Goal: Transaction & Acquisition: Purchase product/service

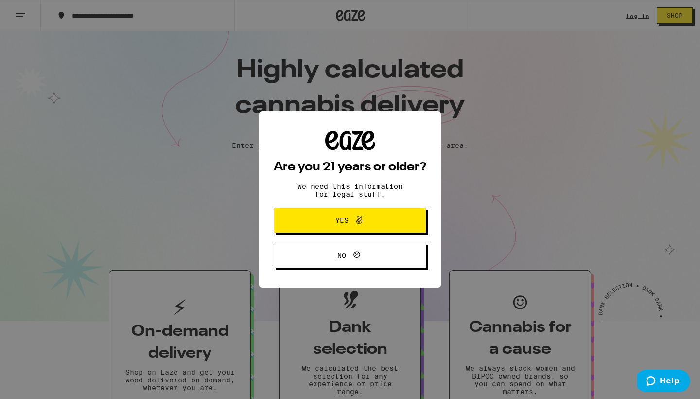
click at [367, 223] on span "Yes" at bounding box center [350, 220] width 74 height 13
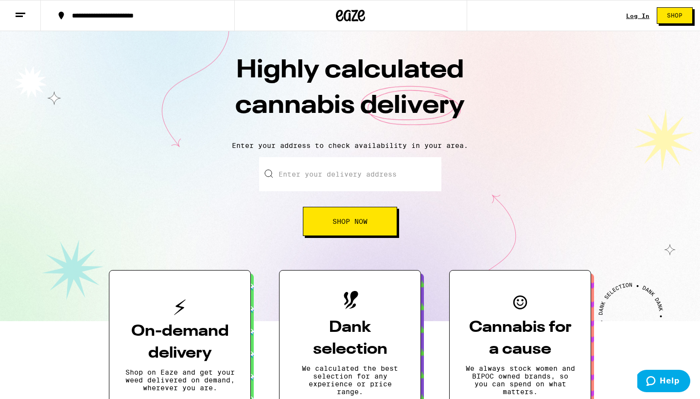
click at [329, 181] on input "Enter your delivery address" at bounding box center [350, 174] width 182 height 34
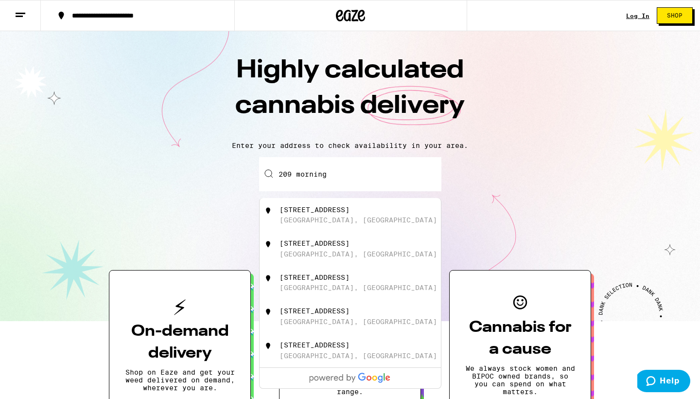
click at [313, 218] on div "[GEOGRAPHIC_DATA], [GEOGRAPHIC_DATA]" at bounding box center [357, 220] width 157 height 8
type input "[STREET_ADDRESS]"
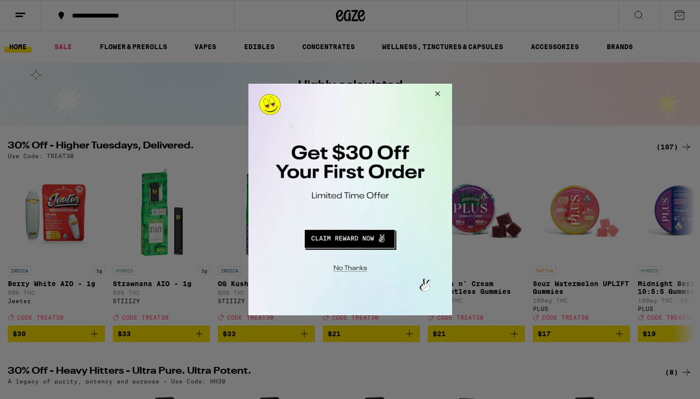
click at [332, 246] on button "Redirect to URL" at bounding box center [348, 237] width 169 height 23
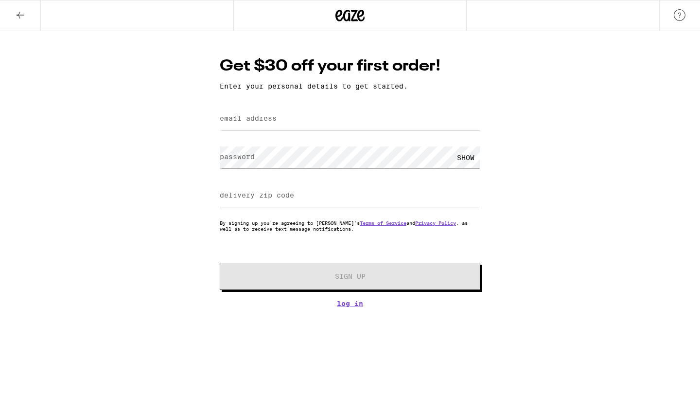
click at [268, 120] on label "email address" at bounding box center [248, 118] width 57 height 8
type input "[EMAIL_ADDRESS][DOMAIN_NAME]"
click at [285, 202] on input "delivery zip code" at bounding box center [350, 196] width 261 height 22
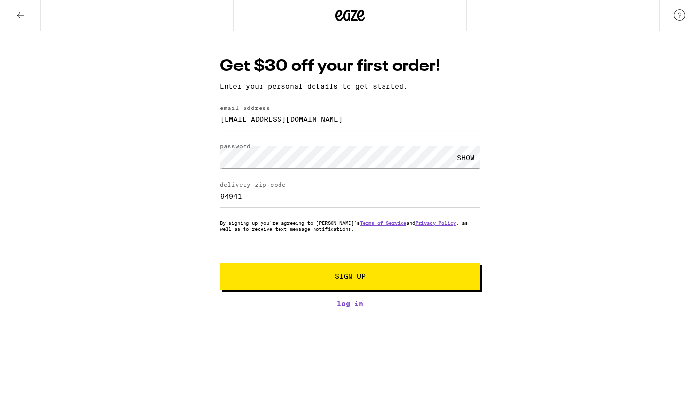
type input "94941"
click at [371, 279] on span "Sign Up" at bounding box center [349, 276] width 193 height 7
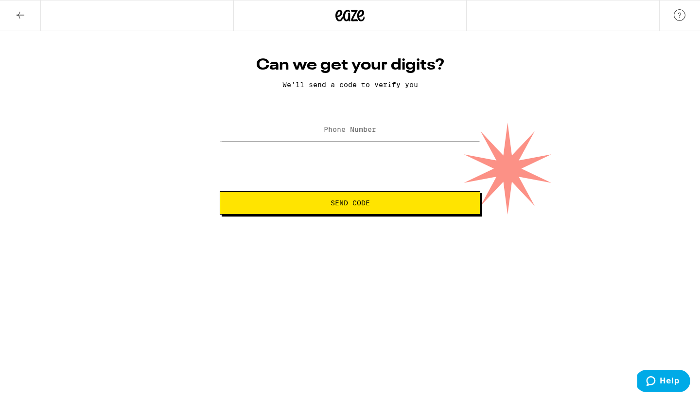
click at [368, 133] on label "Phone Number" at bounding box center [350, 129] width 52 height 8
type input "[PHONE_NUMBER]"
click at [408, 206] on span "Send Code" at bounding box center [350, 202] width 244 height 7
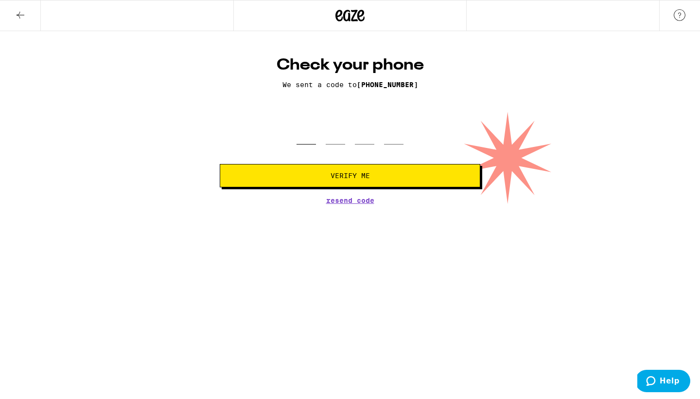
click at [299, 127] on input "tel" at bounding box center [305, 130] width 19 height 29
type input "1"
type input "5"
type input "4"
type input "9"
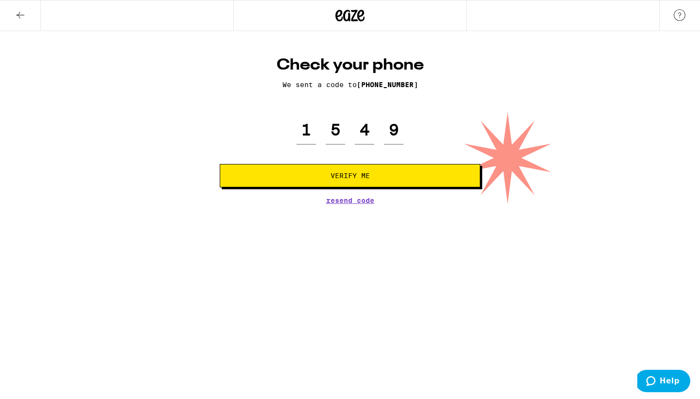
click at [327, 175] on span "Verify Me" at bounding box center [350, 175] width 244 height 7
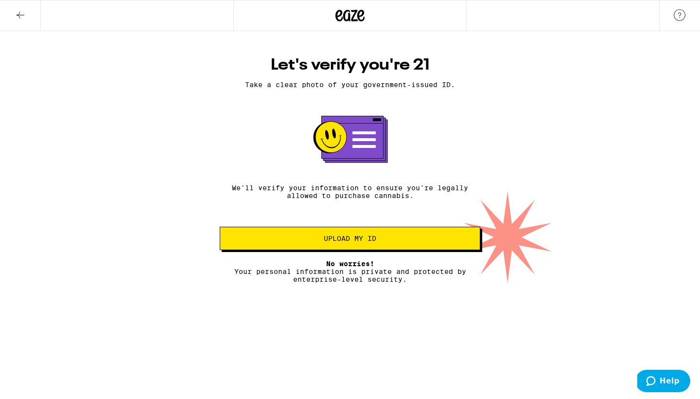
click at [369, 249] on button "Upload my ID" at bounding box center [350, 237] width 261 height 23
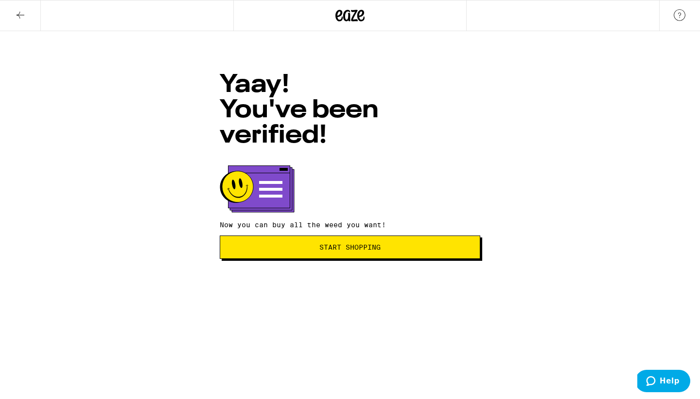
click at [407, 243] on span "Start Shopping" at bounding box center [350, 246] width 244 height 7
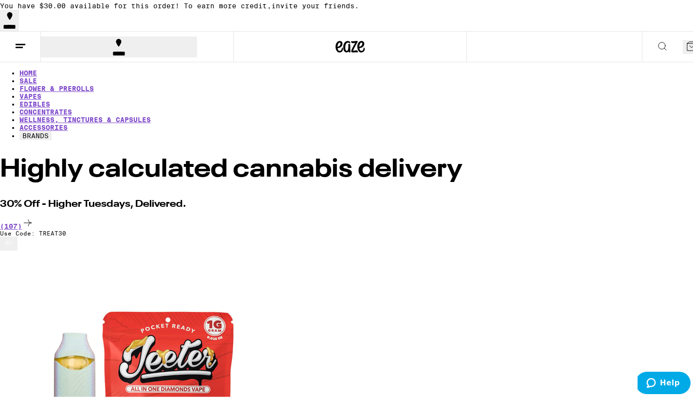
click at [642, 52] on button at bounding box center [662, 45] width 41 height 31
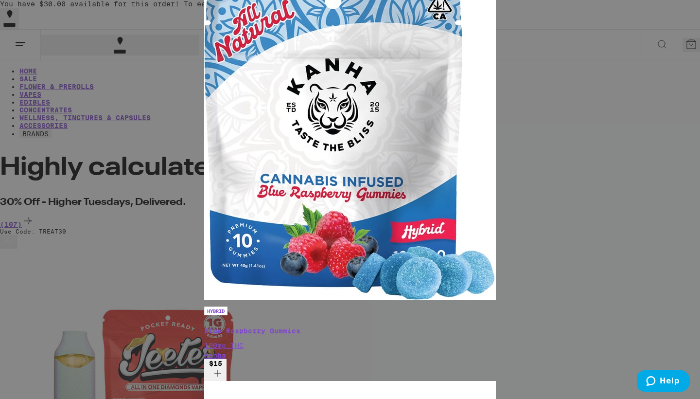
scroll to position [155, 0]
type input "kanha"
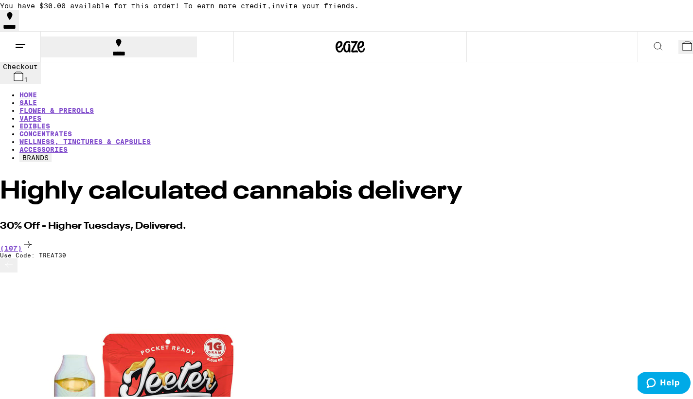
click at [491, 52] on div "***** 1" at bounding box center [350, 44] width 700 height 31
click at [637, 39] on button at bounding box center [657, 45] width 41 height 31
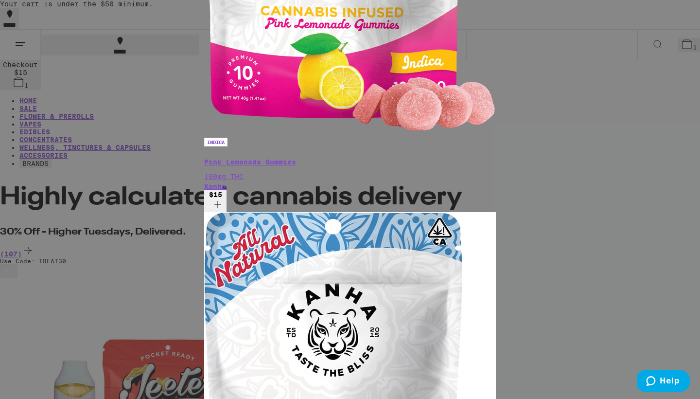
type input "k"
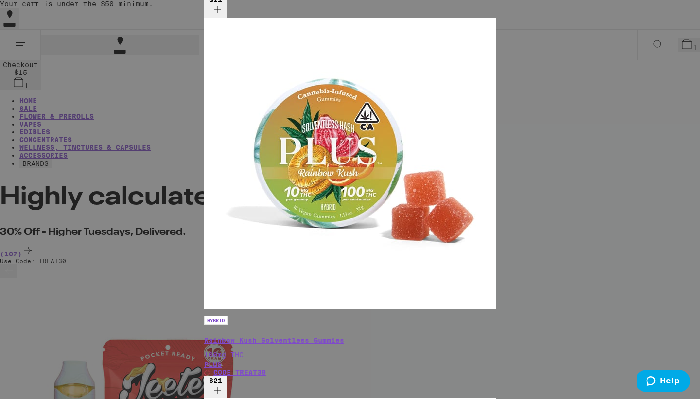
scroll to position [397, 0]
type input "plus"
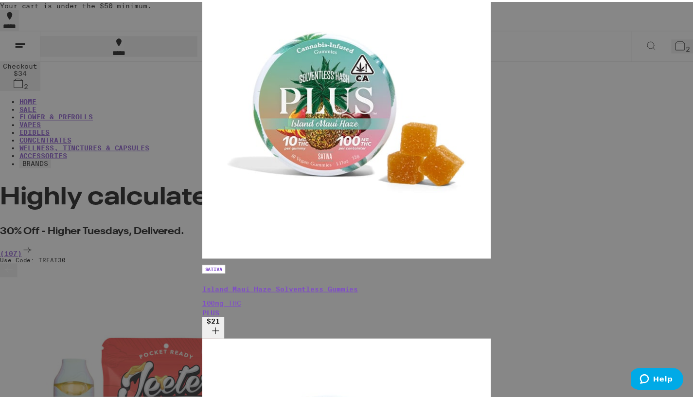
scroll to position [364, 0]
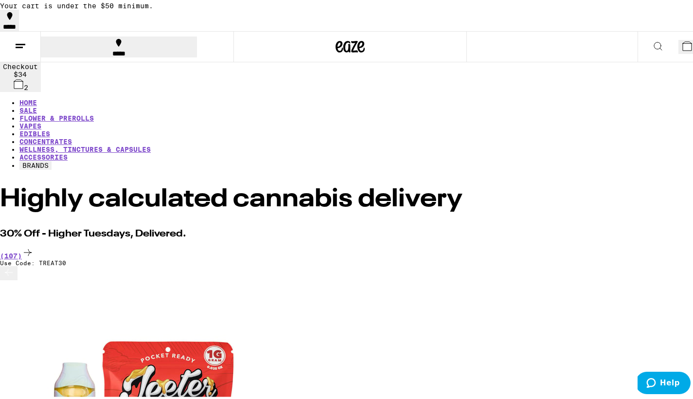
click at [652, 49] on icon at bounding box center [658, 44] width 12 height 12
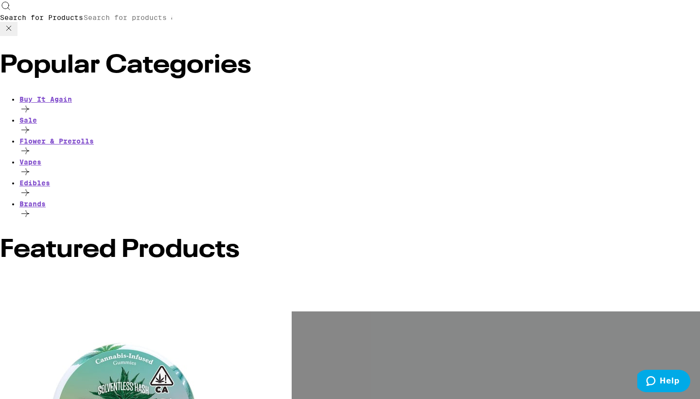
click at [173, 16] on input "Search for Products" at bounding box center [127, 17] width 89 height 9
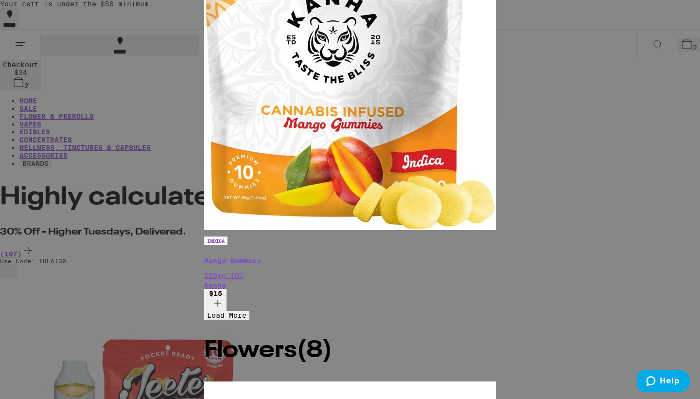
type input "ka"
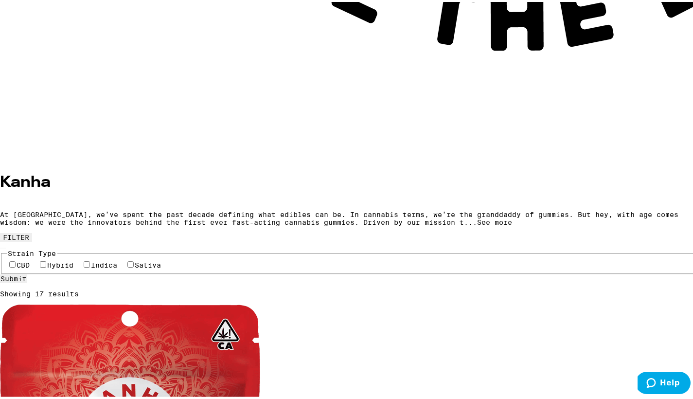
scroll to position [963, 0]
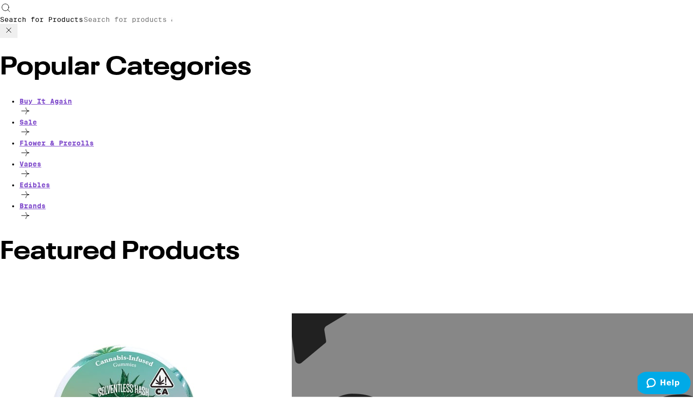
scroll to position [0, 0]
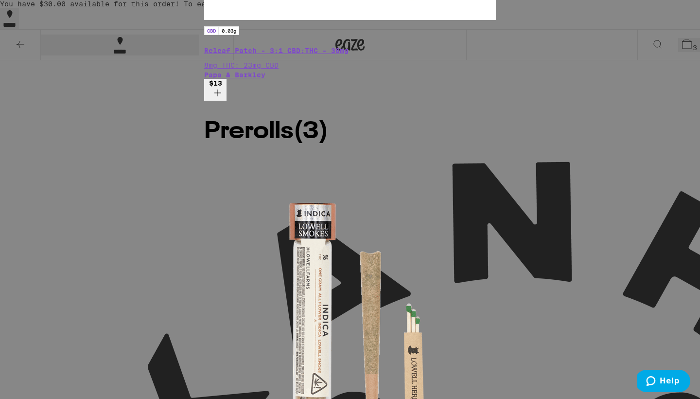
type input "papa"
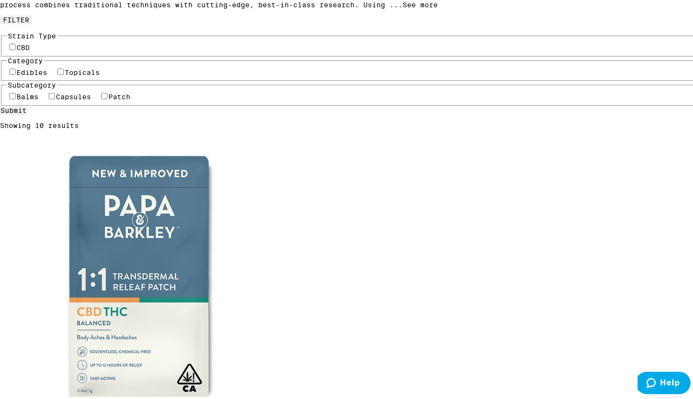
scroll to position [517, 0]
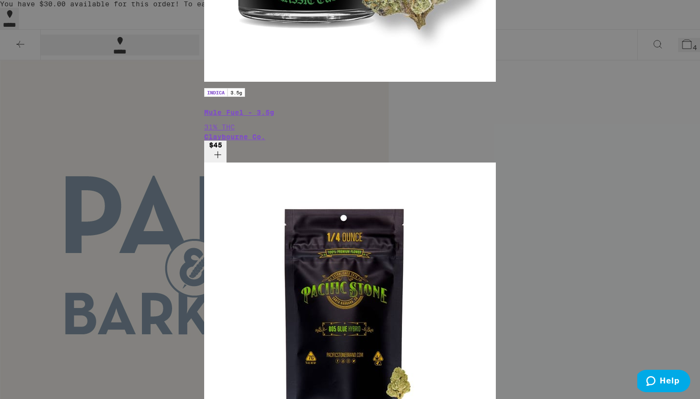
type input "proof"
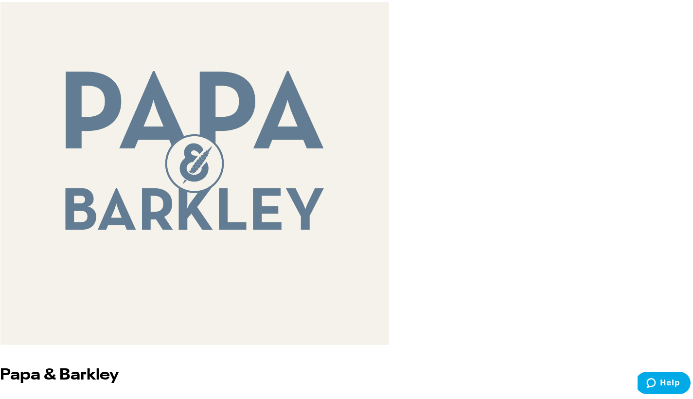
scroll to position [107, 0]
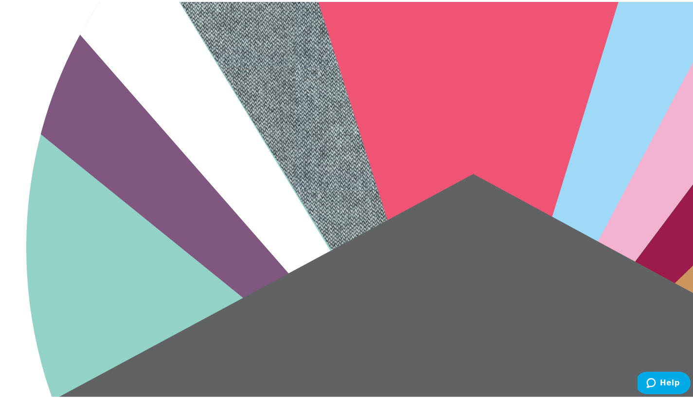
scroll to position [295, 0]
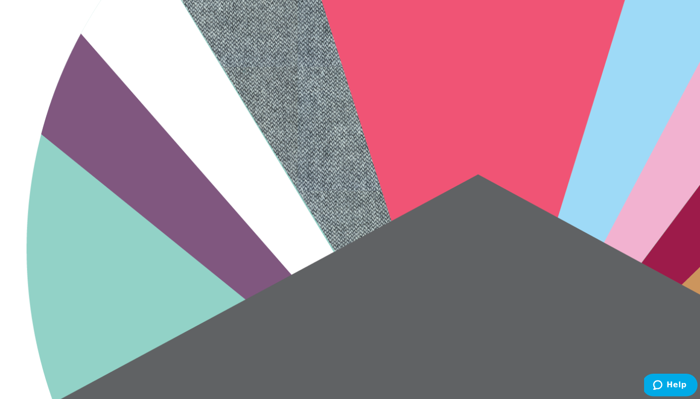
scroll to position [0, 0]
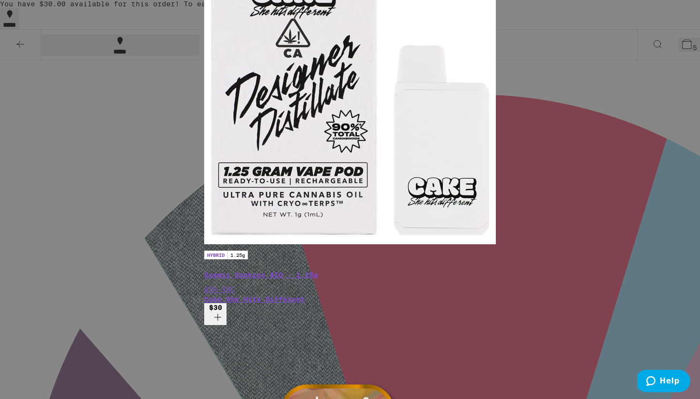
type input "p"
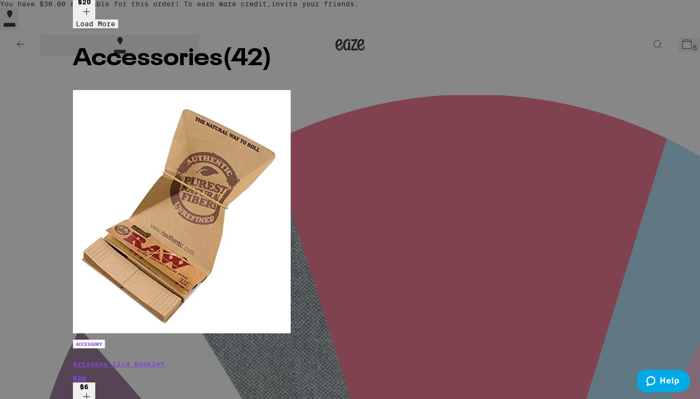
type input "r"
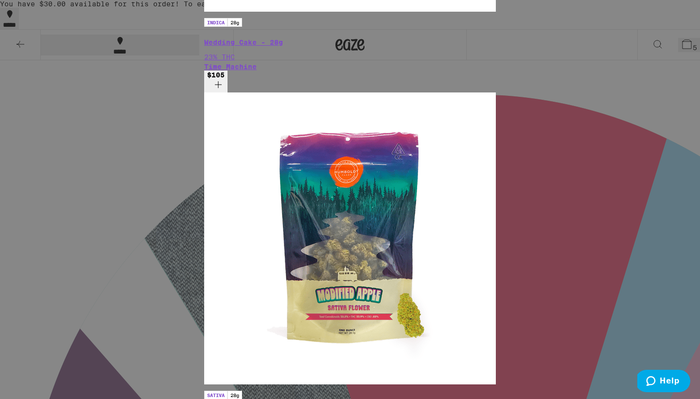
type input "d"
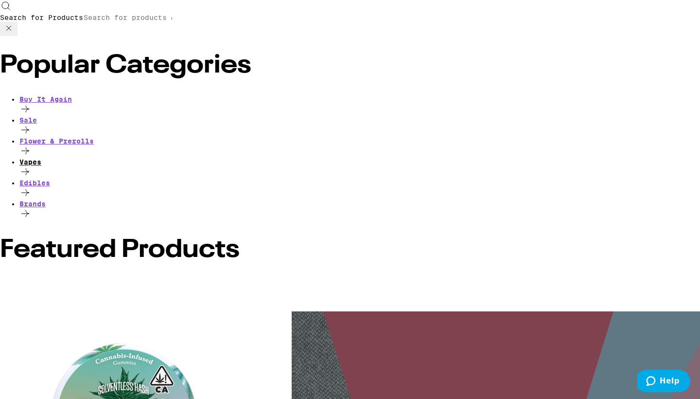
click at [143, 158] on div "Vapes" at bounding box center [359, 168] width 680 height 21
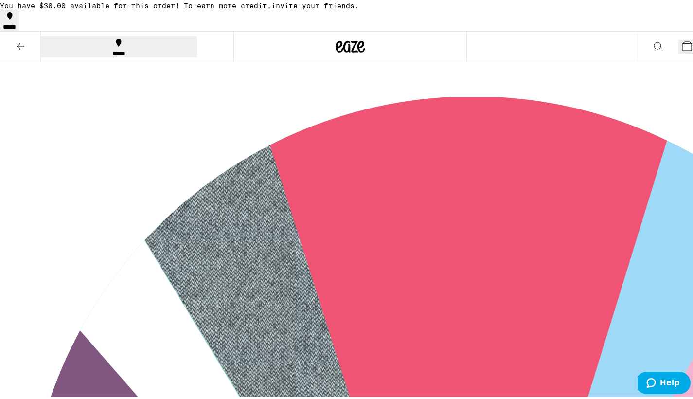
scroll to position [102, 0]
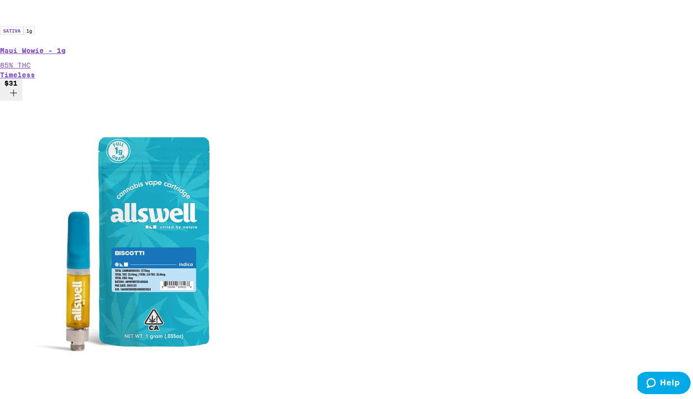
scroll to position [550, 0]
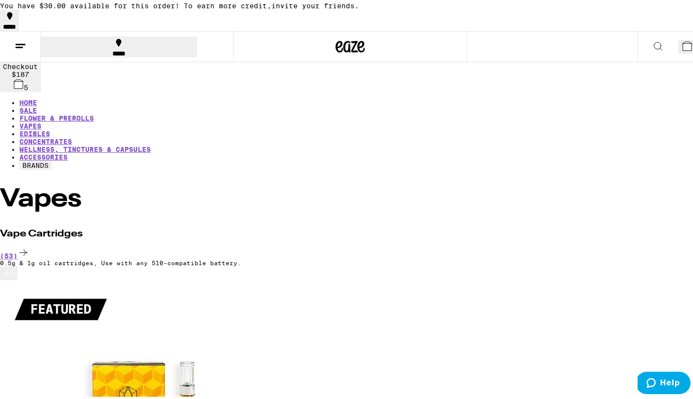
scroll to position [0, 2467]
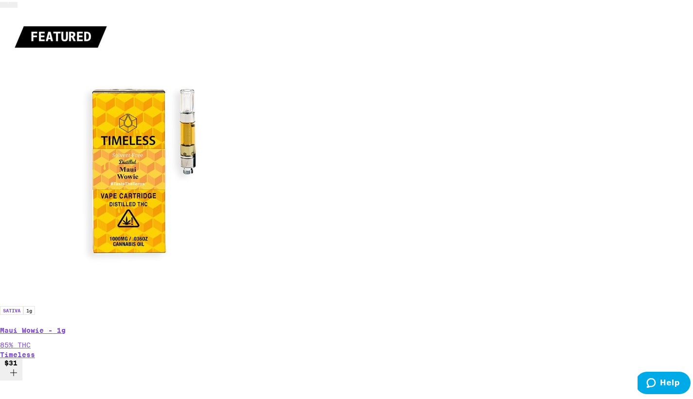
scroll to position [0, 5622]
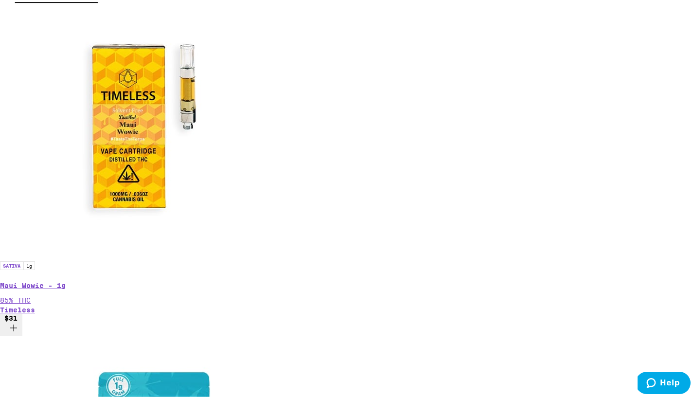
scroll to position [0, 5622]
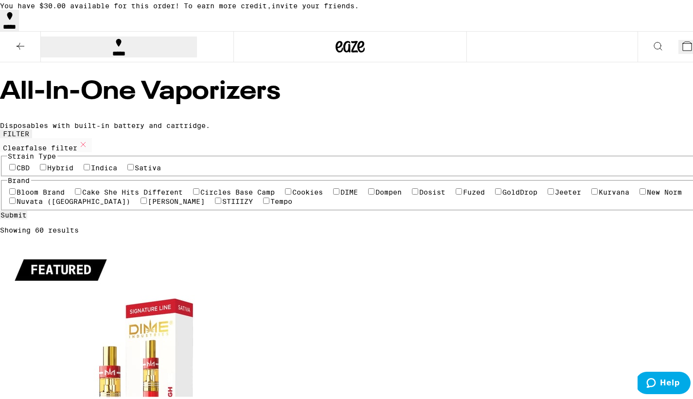
click at [678, 52] on button "5" at bounding box center [689, 45] width 22 height 14
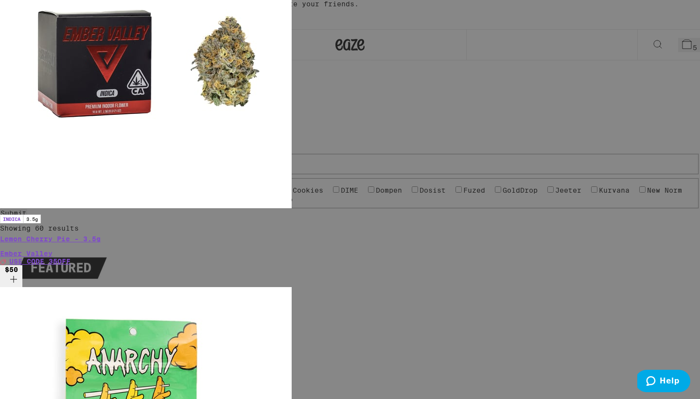
scroll to position [187, 0]
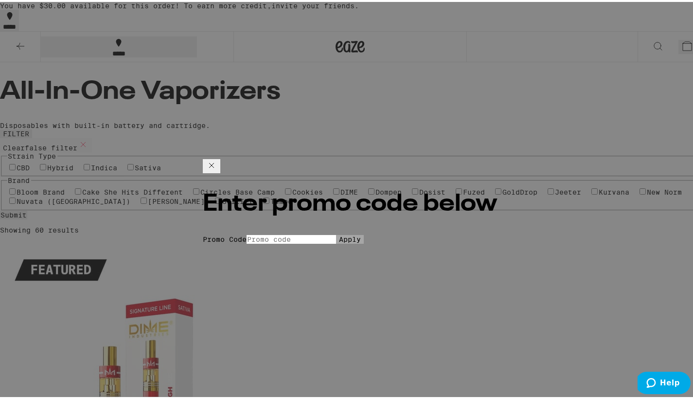
click at [280, 233] on input "Promo Code" at bounding box center [290, 237] width 89 height 9
type input "35off"
click at [339, 239] on span "Apply" at bounding box center [350, 237] width 22 height 8
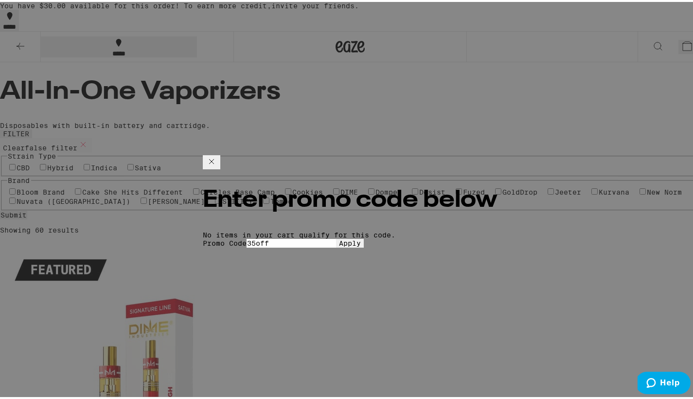
click at [217, 154] on icon at bounding box center [212, 160] width 12 height 12
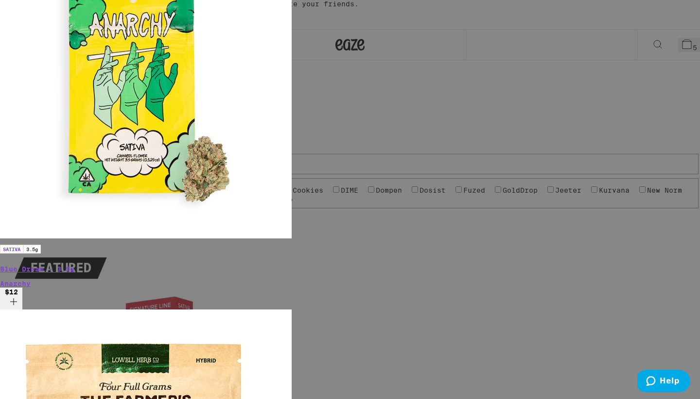
scroll to position [203, 0]
click at [583, 156] on div "Your Cart You have $30.00 available for this order! To earn more credit, invite…" at bounding box center [350, 199] width 700 height 399
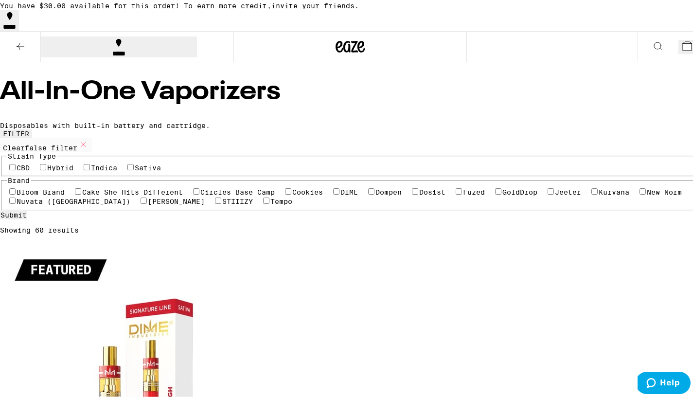
click at [510, 46] on div "***** 5" at bounding box center [350, 44] width 700 height 31
click at [637, 41] on button at bounding box center [657, 45] width 41 height 31
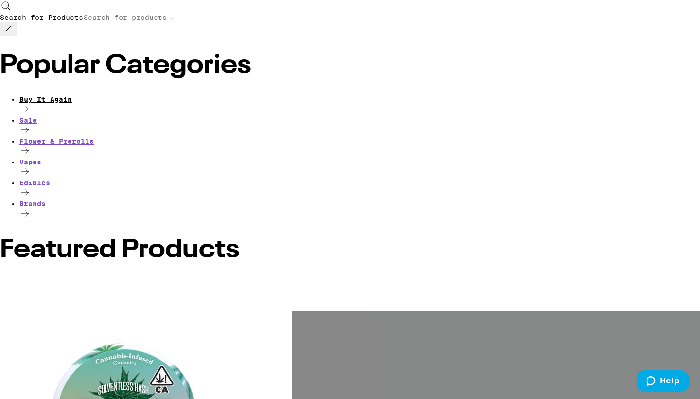
click at [141, 95] on div "Buy It Again" at bounding box center [359, 105] width 680 height 21
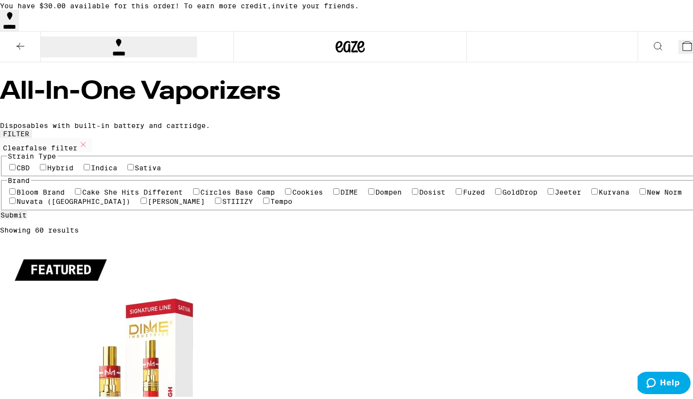
click at [638, 54] on button at bounding box center [657, 45] width 41 height 31
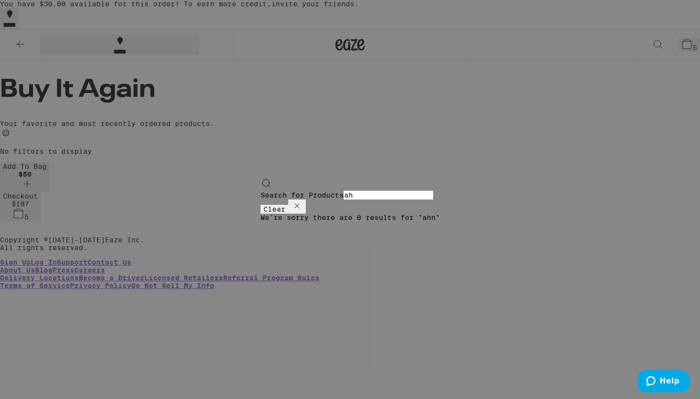
type input "a"
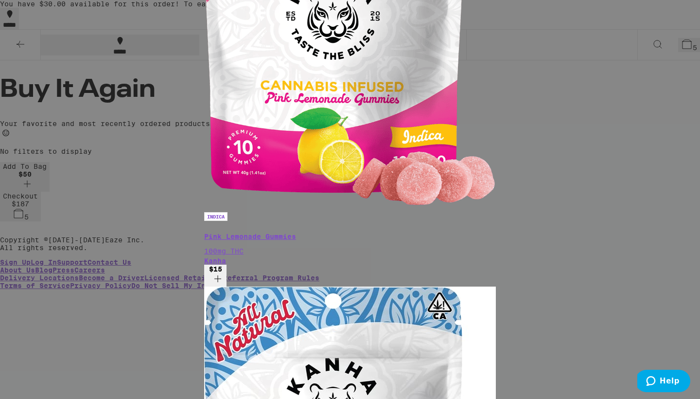
type input "kanah"
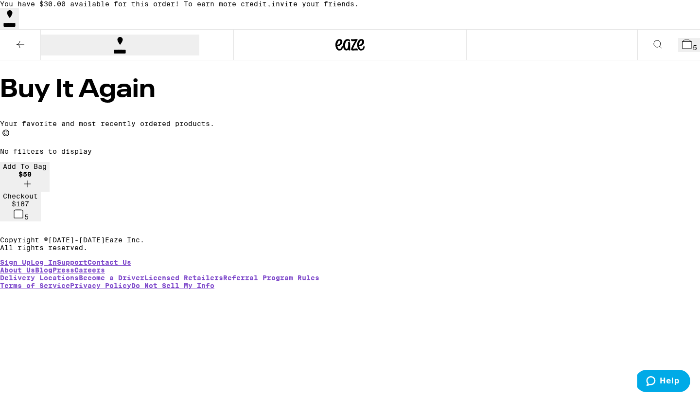
click at [683, 41] on icon at bounding box center [687, 44] width 12 height 12
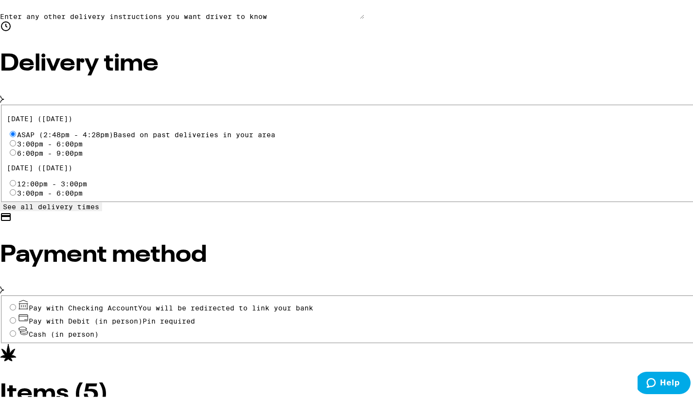
scroll to position [336, 0]
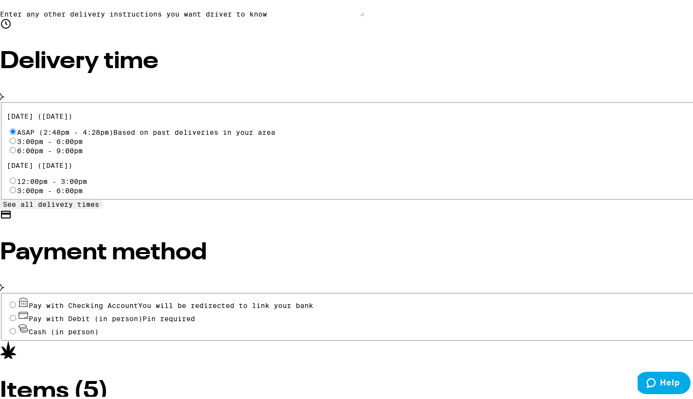
click at [16, 326] on input "Cash (in person)" at bounding box center [13, 329] width 6 height 6
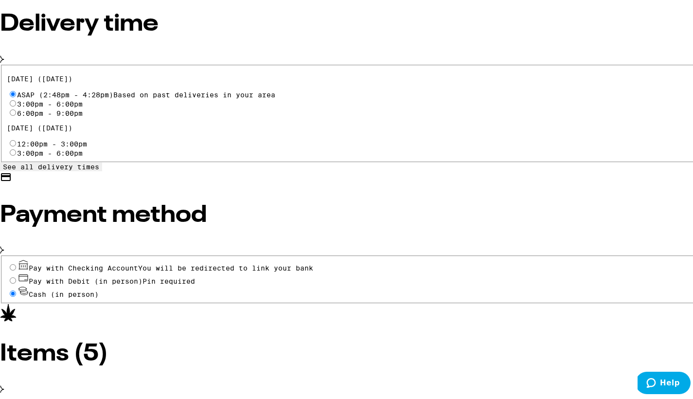
scroll to position [375, 0]
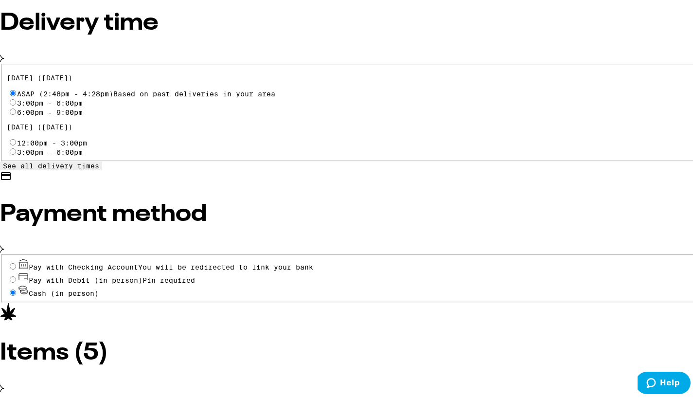
click at [16, 261] on input "Pay with Checking Account You will be redirected to link your bank" at bounding box center [13, 264] width 6 height 6
radio input "false"
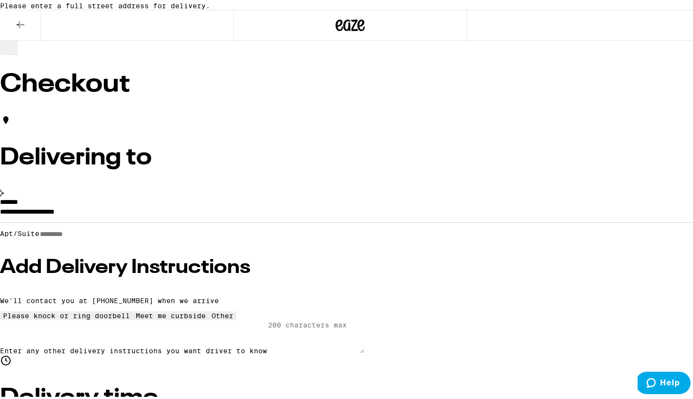
scroll to position [2, 0]
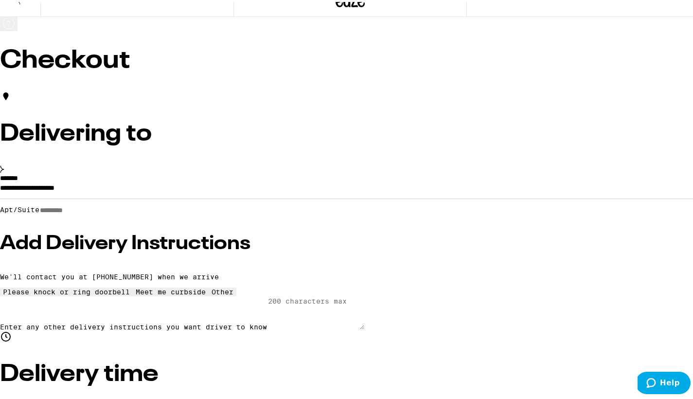
scroll to position [26, 0]
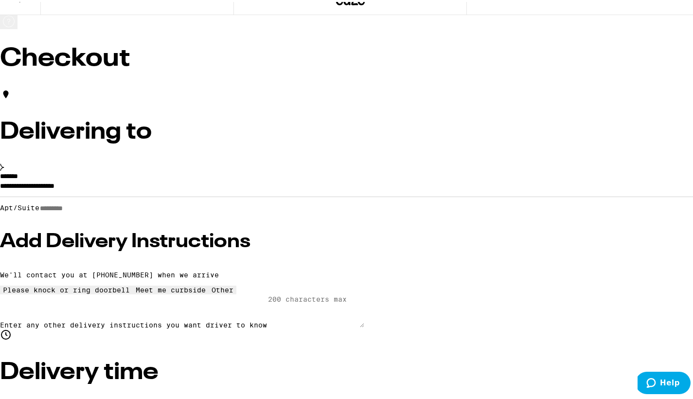
drag, startPoint x: 456, startPoint y: 278, endPoint x: 414, endPoint y: 278, distance: 42.3
drag, startPoint x: 462, startPoint y: 276, endPoint x: 423, endPoint y: 271, distance: 38.8
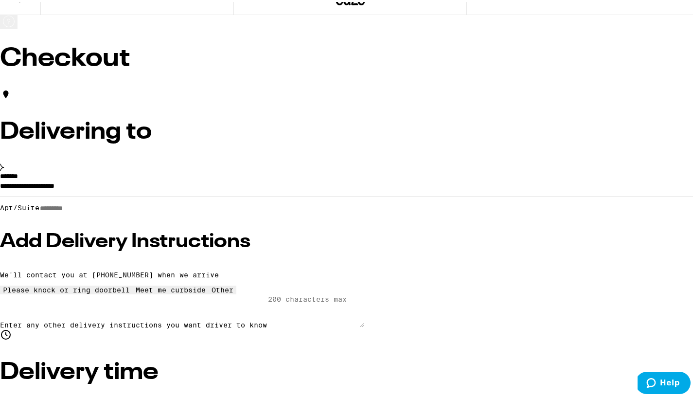
type input "2"
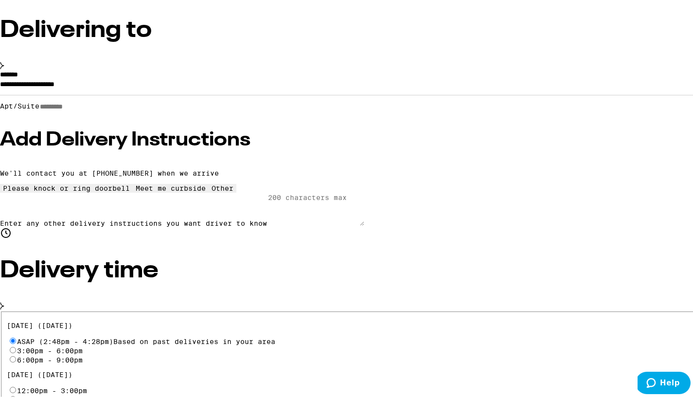
scroll to position [0, 0]
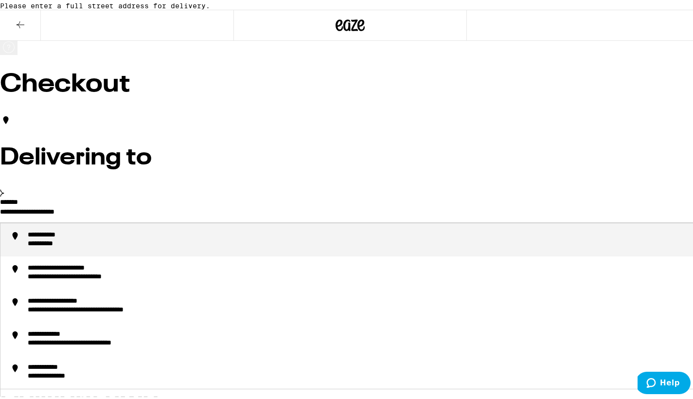
drag, startPoint x: 187, startPoint y: 222, endPoint x: 54, endPoint y: 220, distance: 132.7
click at [18, 203] on label "*******" at bounding box center [9, 199] width 18 height 7
click at [191, 210] on input "**********" at bounding box center [350, 212] width 700 height 17
click at [191, 197] on div "Delivering to" at bounding box center [350, 154] width 700 height 85
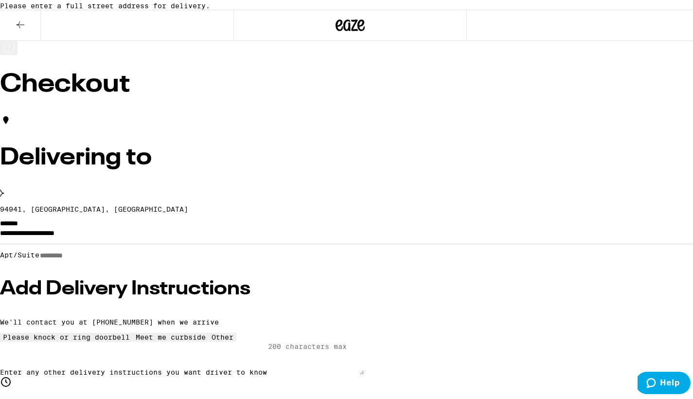
click at [79, 202] on div "Delivering to 94941, Mill Valley, CA" at bounding box center [350, 161] width 700 height 99
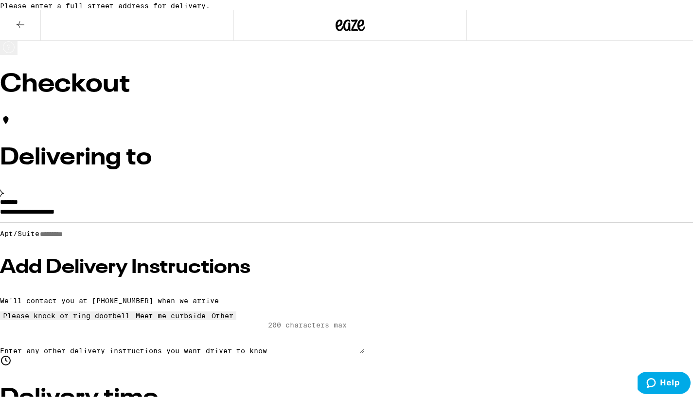
click at [80, 220] on input "**********" at bounding box center [350, 212] width 700 height 17
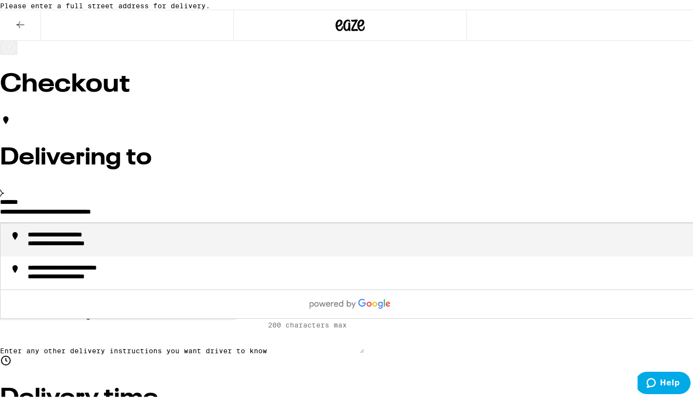
click at [129, 246] on div "**********" at bounding box center [78, 242] width 101 height 9
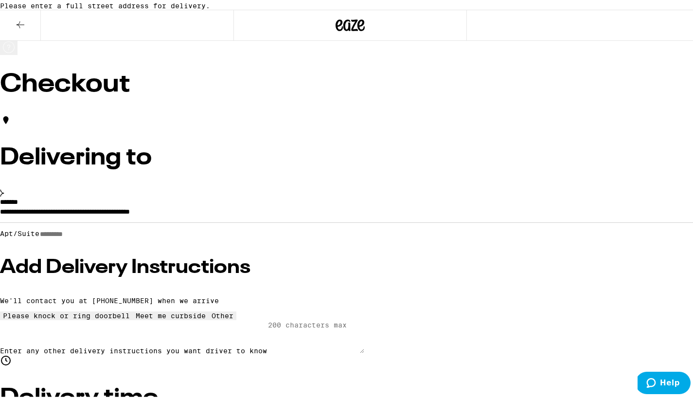
type input "**********"
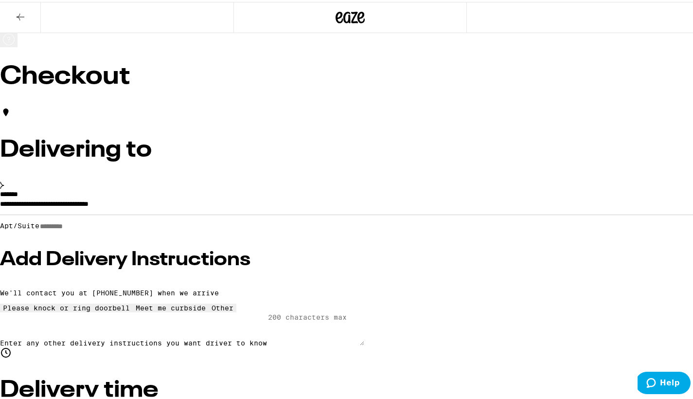
click at [182, 249] on h3 "Add Delivery Instructions" at bounding box center [350, 257] width 700 height 19
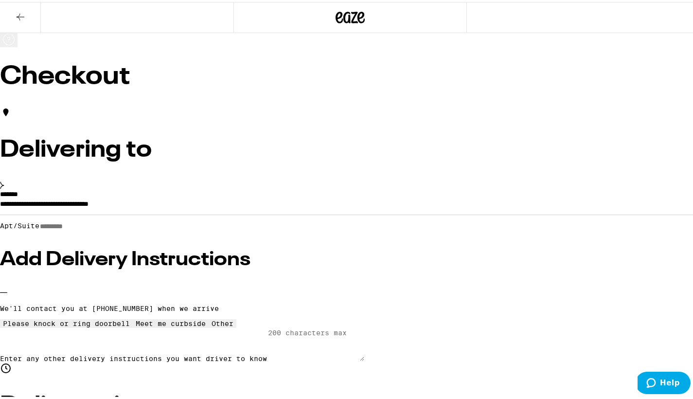
click at [67, 317] on icon at bounding box center [67, 317] width 0 height 0
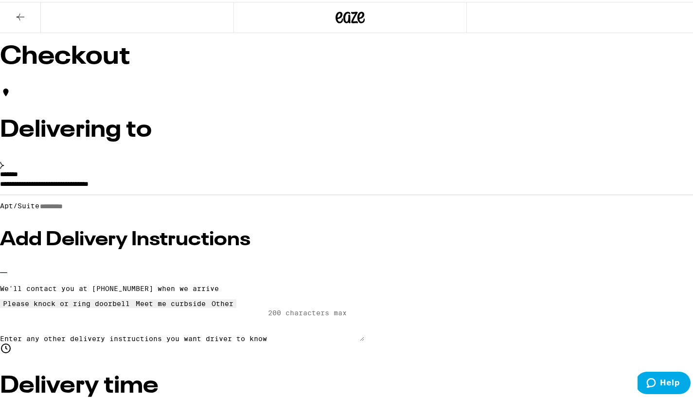
scroll to position [21, 0]
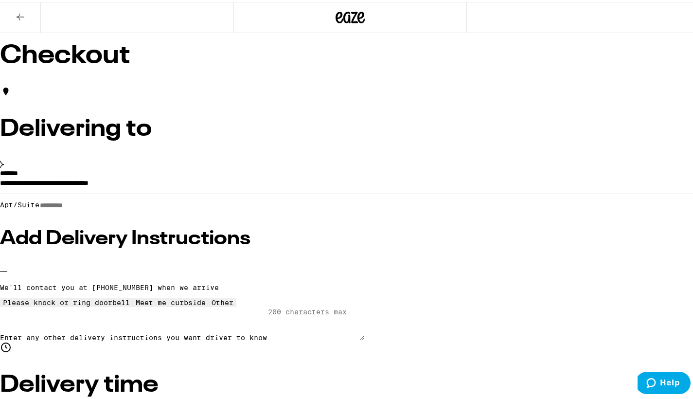
type input "20"
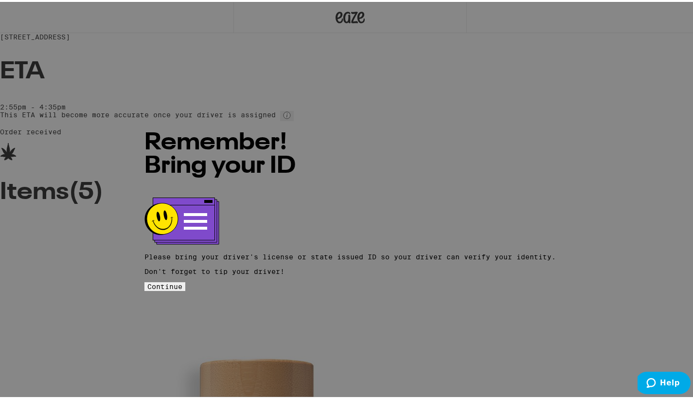
click at [182, 280] on span "Continue" at bounding box center [164, 284] width 35 height 8
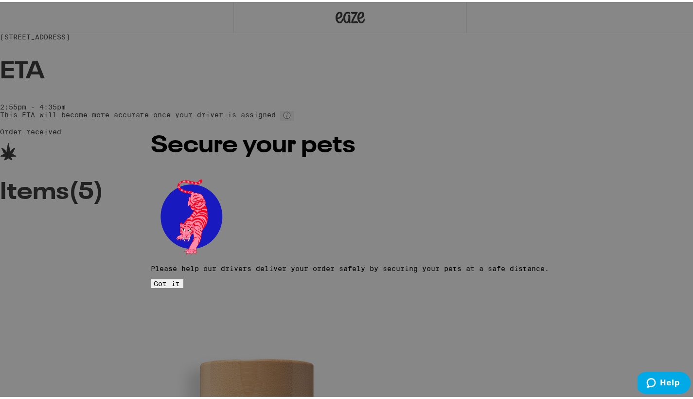
click at [183, 277] on button "Got it" at bounding box center [167, 281] width 32 height 9
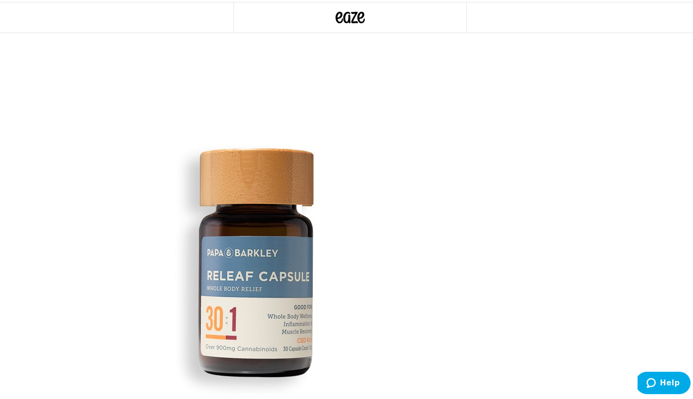
scroll to position [210, 0]
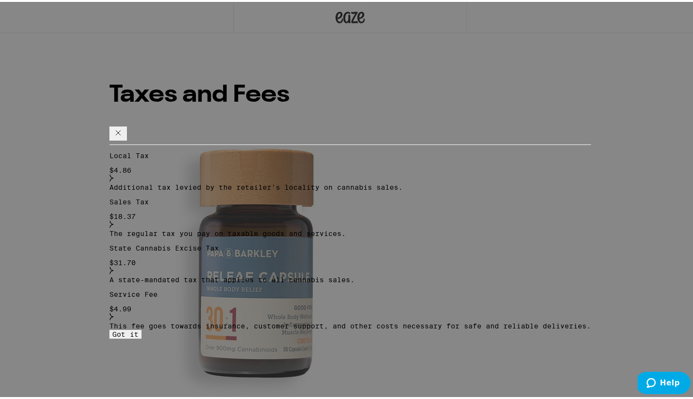
click at [124, 125] on icon at bounding box center [118, 131] width 12 height 12
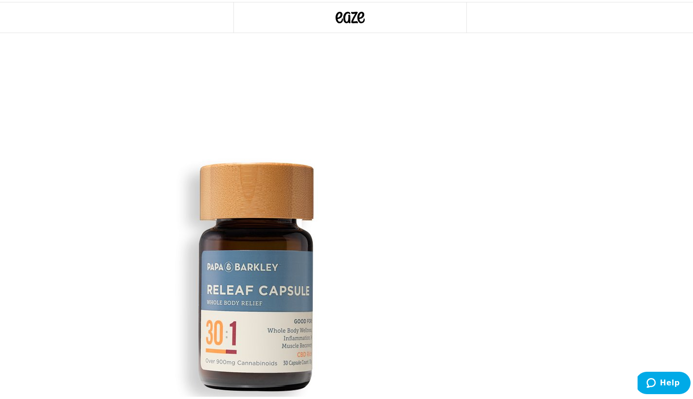
scroll to position [194, 0]
